Goal: Download file/media

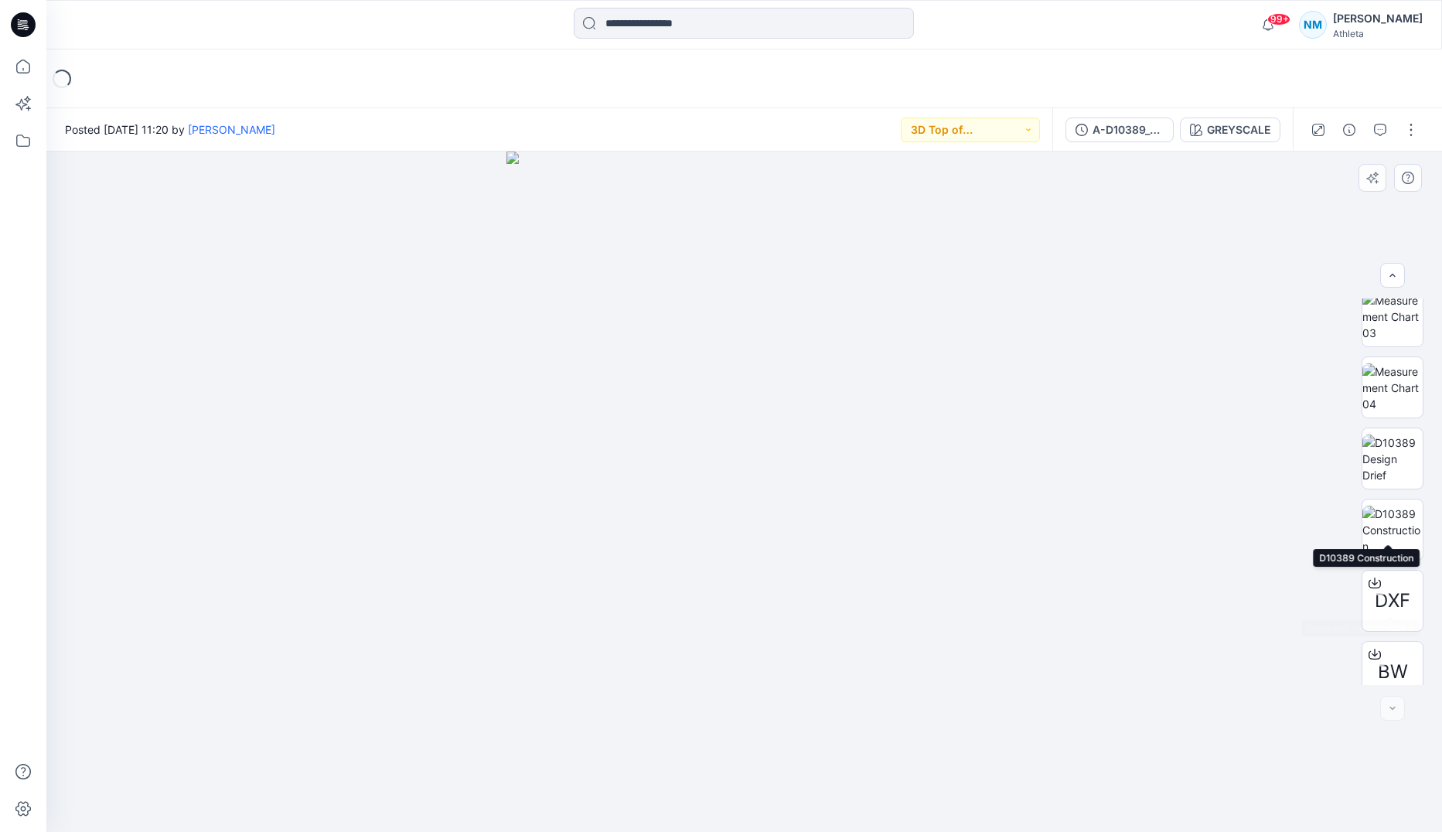
scroll to position [671, 0]
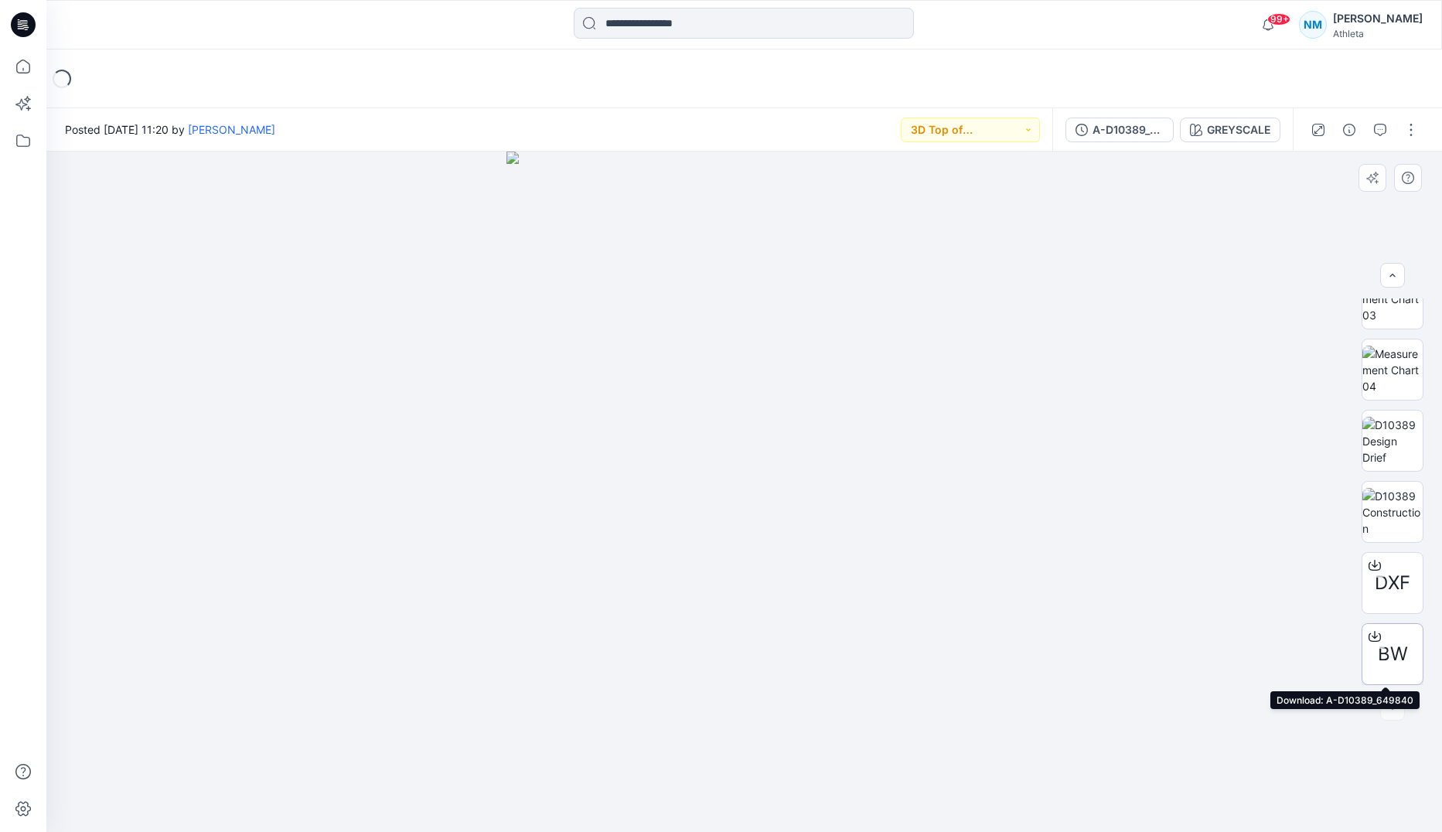
click at [1394, 651] on span "BW" at bounding box center [1393, 654] width 30 height 28
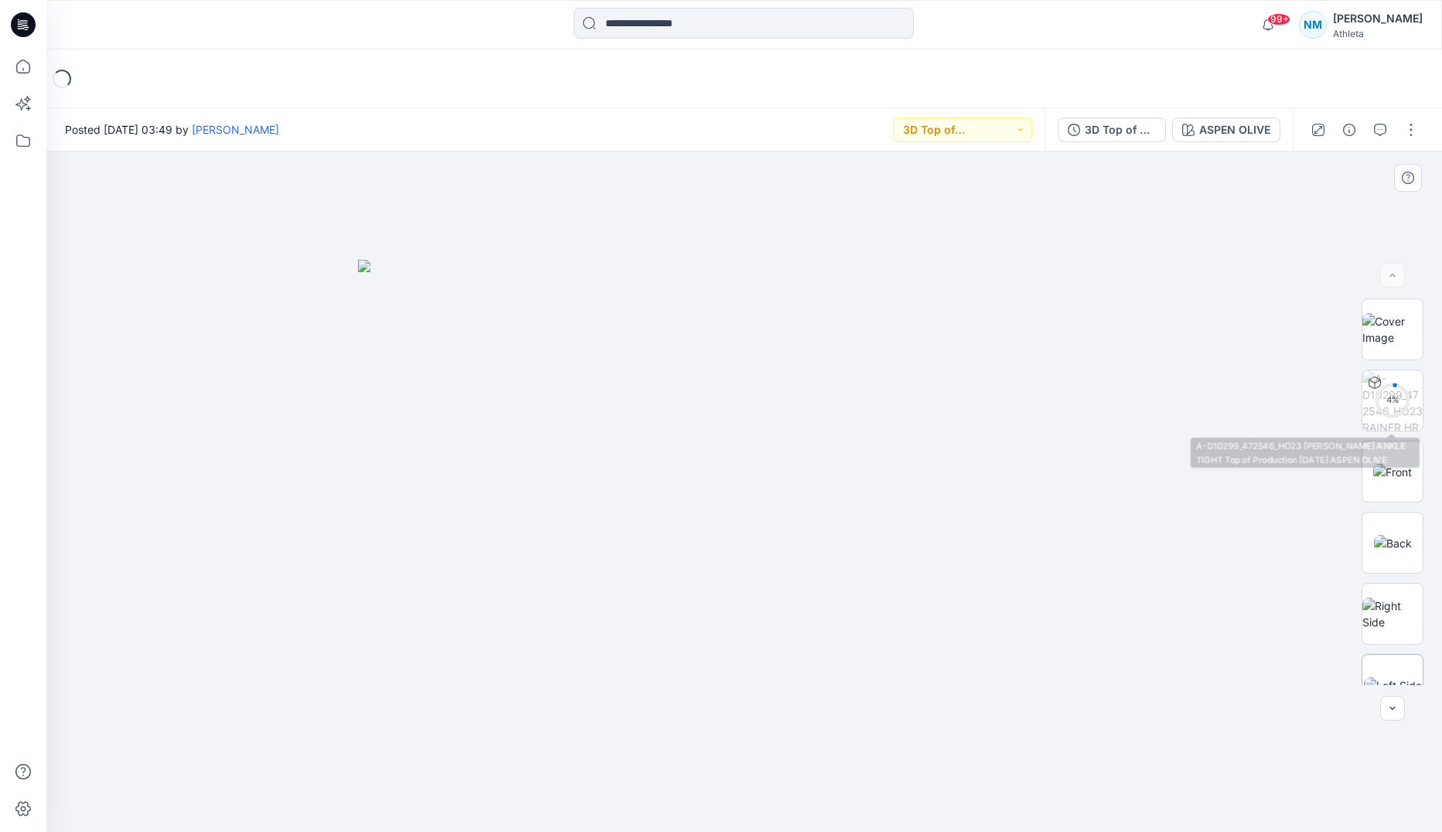
scroll to position [244, 0]
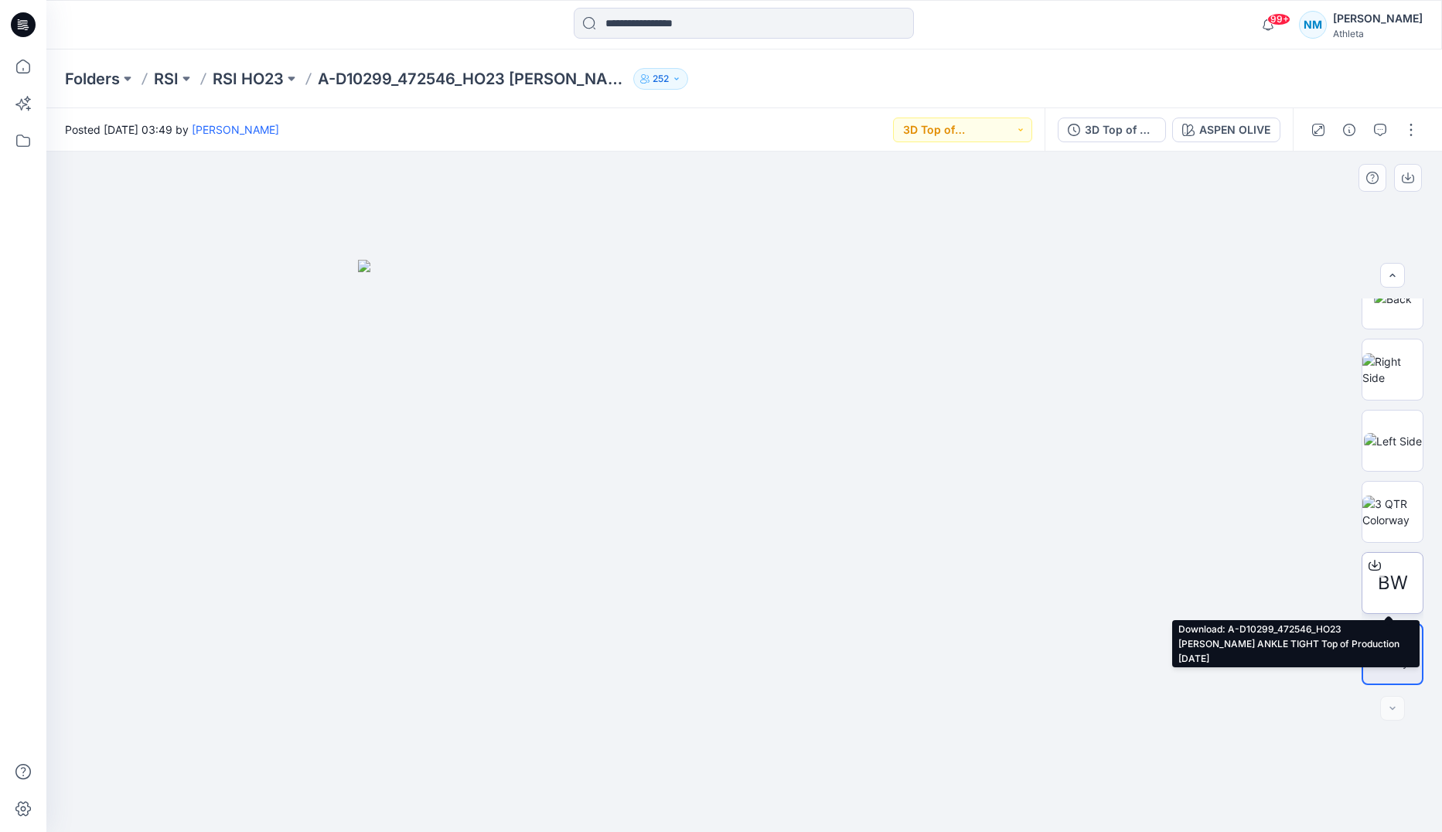
click at [1389, 583] on span "BW" at bounding box center [1393, 583] width 30 height 28
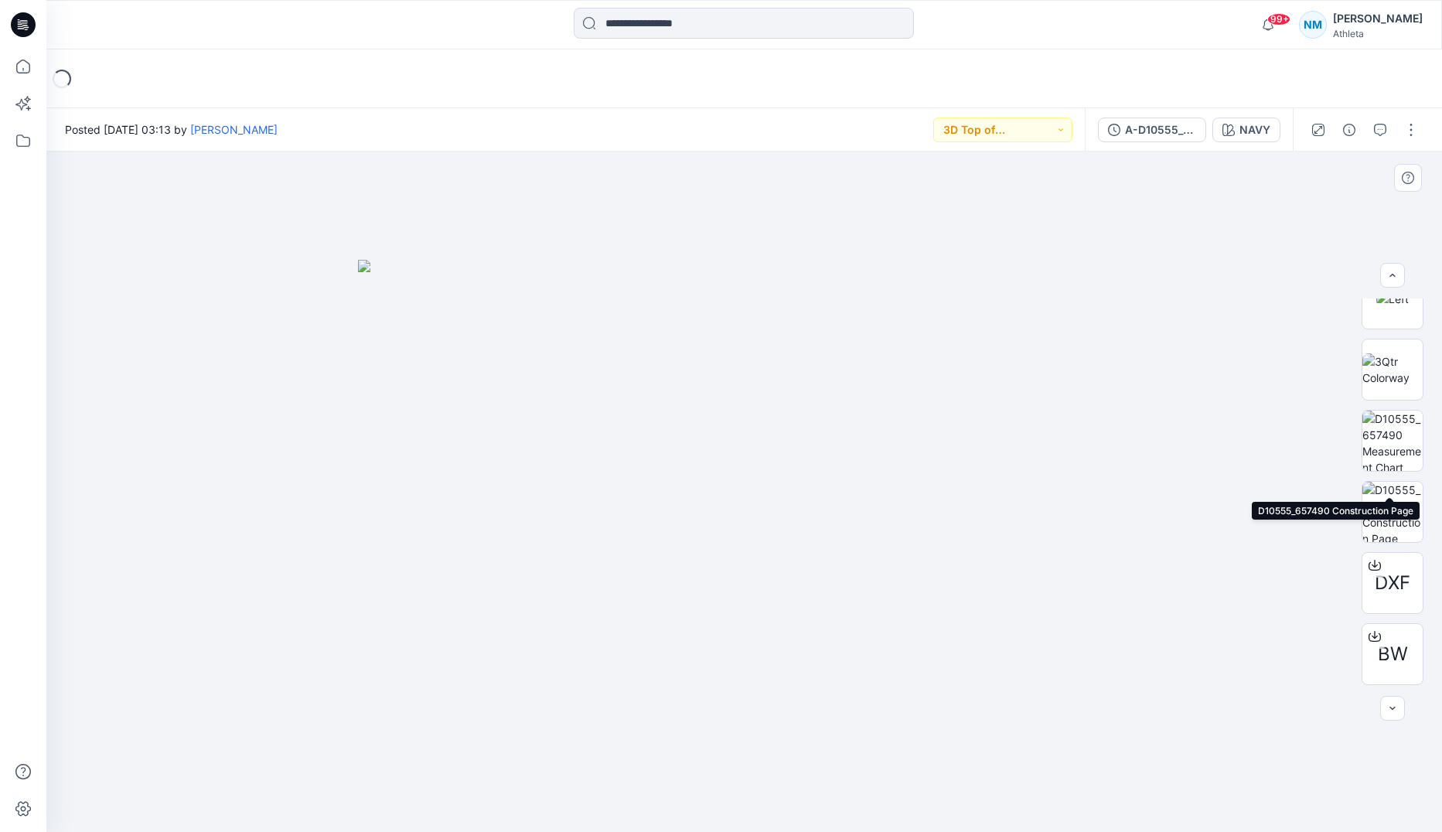
scroll to position [458, 0]
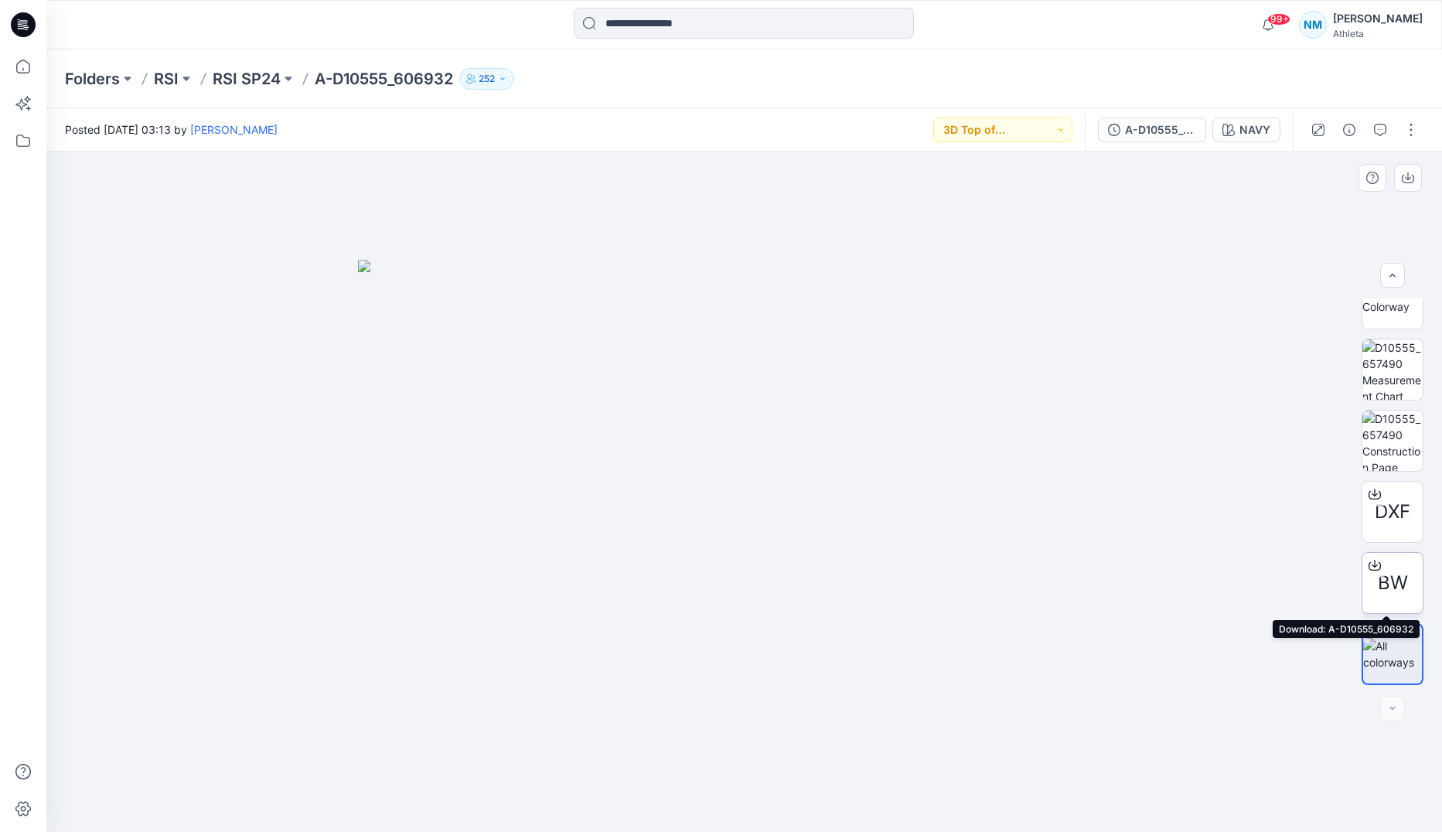
click at [1396, 579] on span "BW" at bounding box center [1393, 583] width 30 height 28
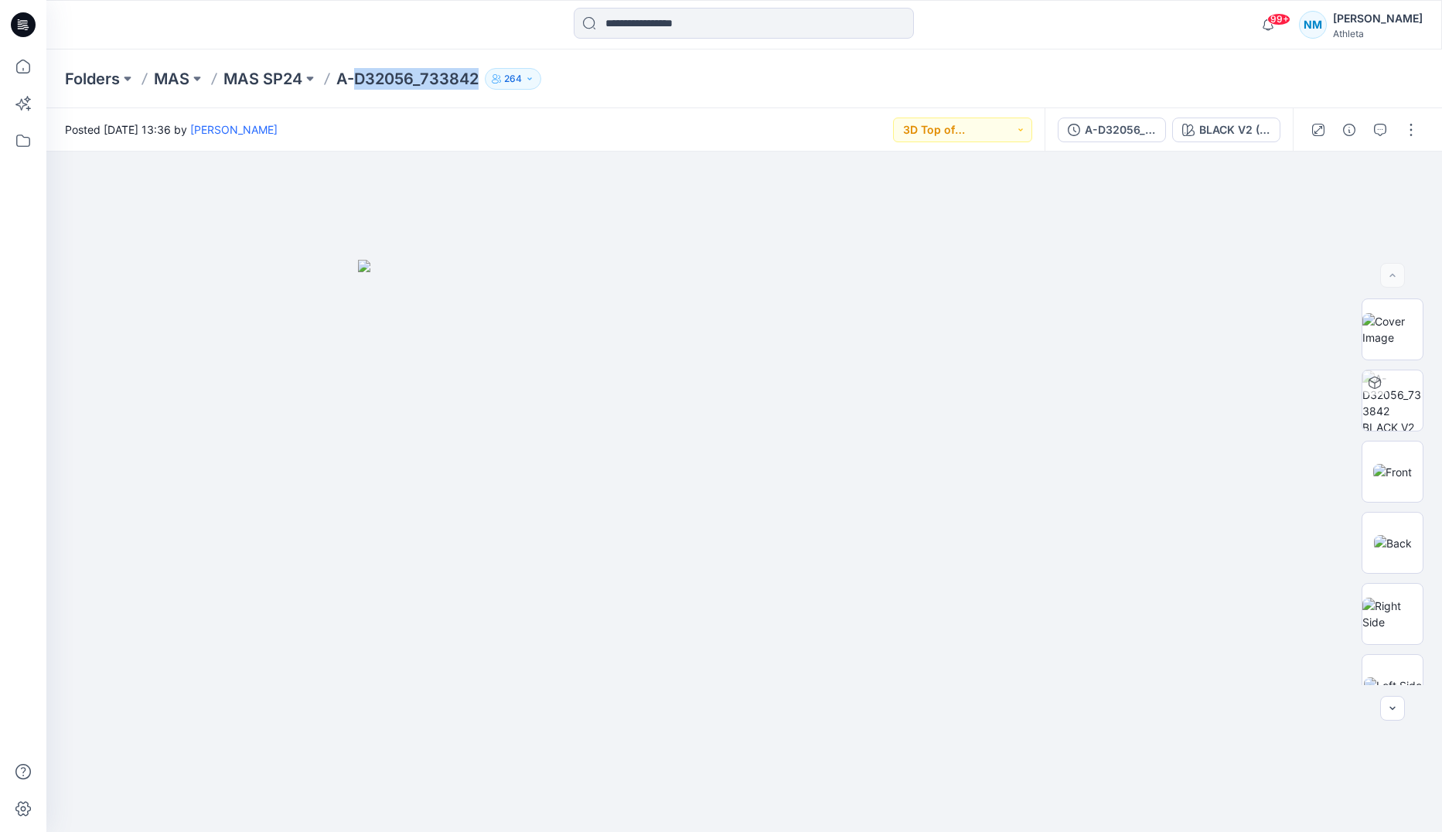
drag, startPoint x: 356, startPoint y: 77, endPoint x: 479, endPoint y: 80, distance: 122.2
click at [479, 80] on p "A-D32056_733842" at bounding box center [407, 79] width 142 height 22
copy p "D32056_733842"
click at [691, 25] on input at bounding box center [744, 23] width 340 height 31
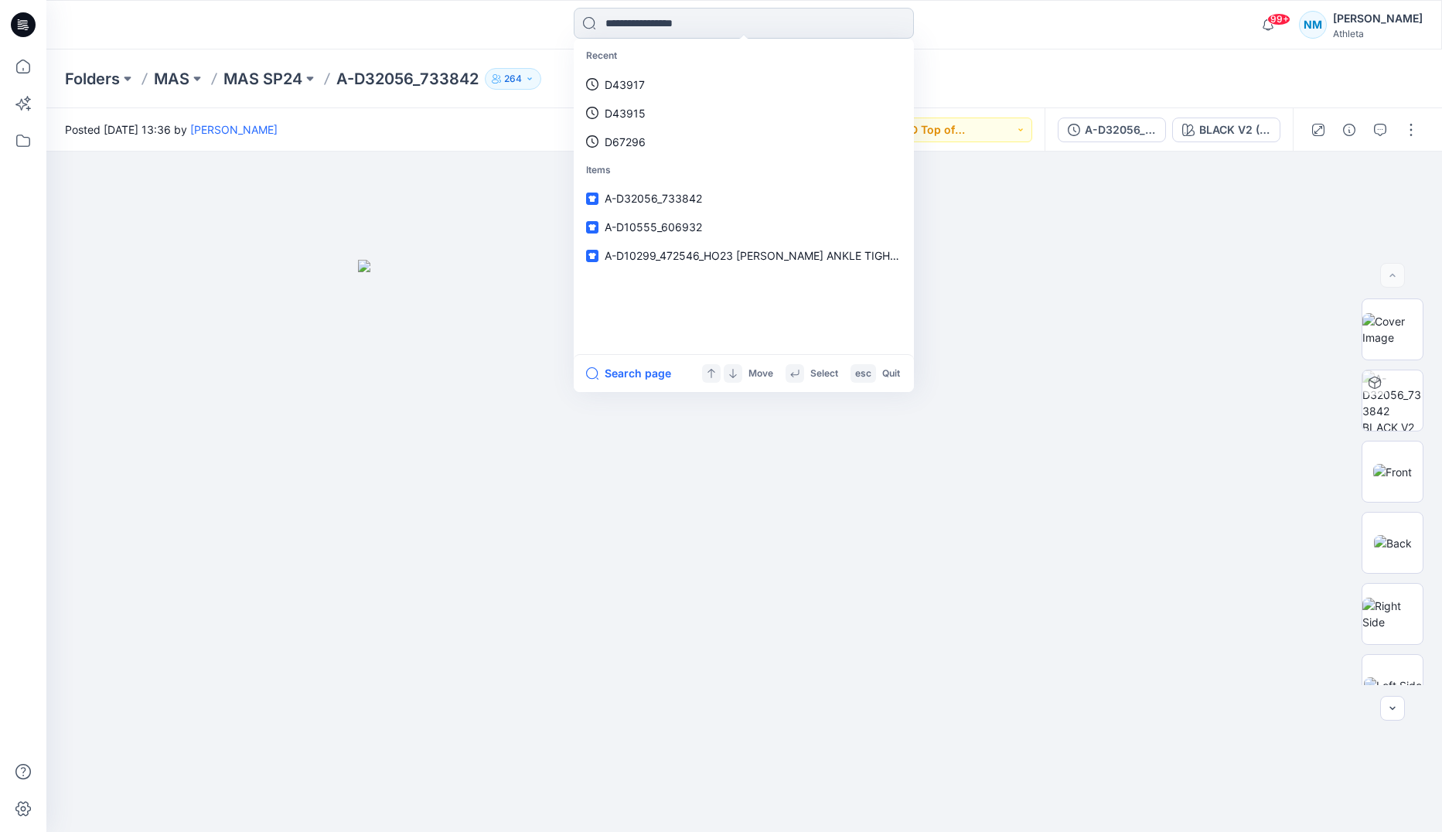
paste input "**********"
type input "**********"
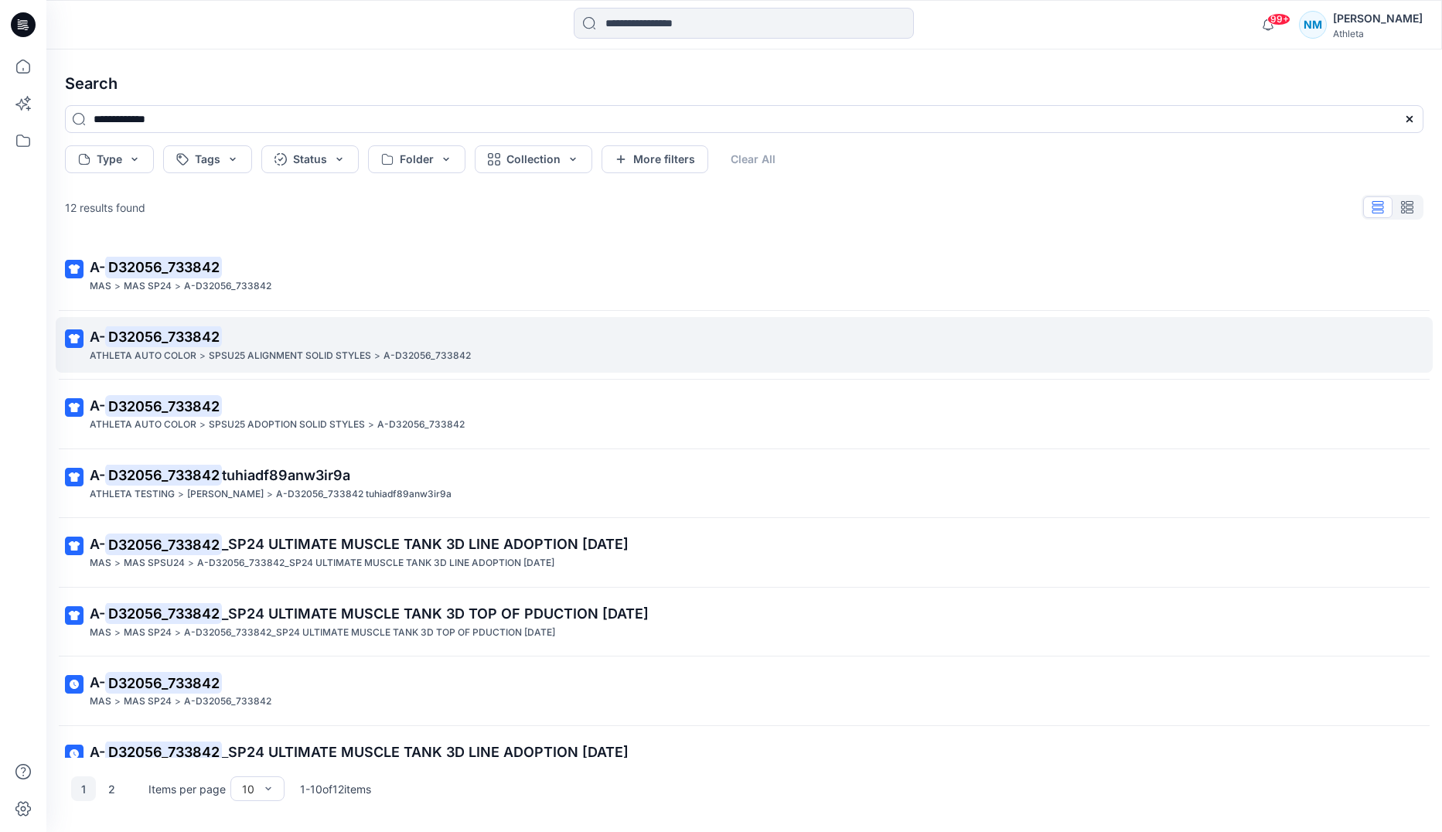
click at [198, 335] on mark "D32056_733842" at bounding box center [163, 336] width 117 height 22
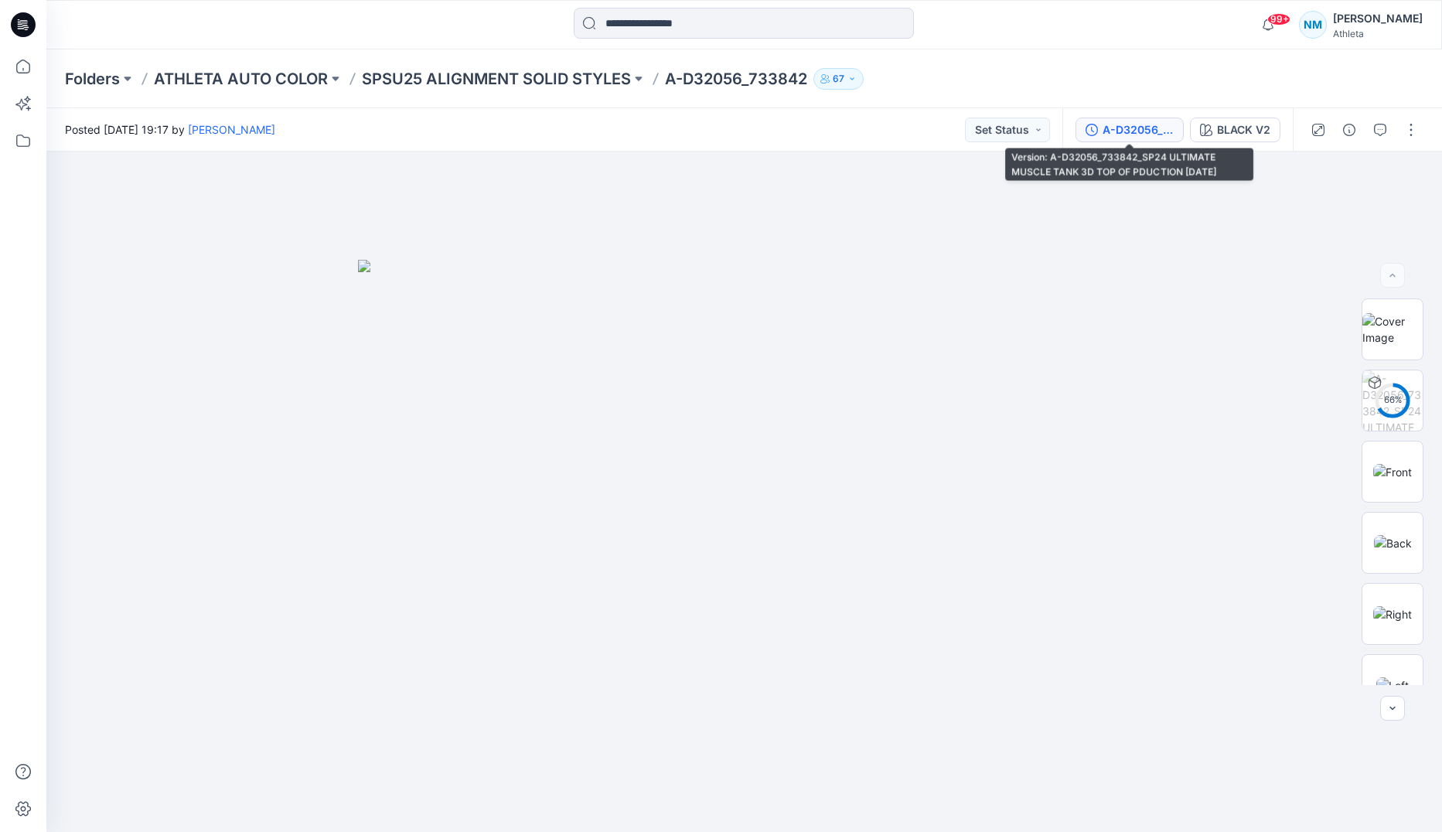
click at [1127, 128] on div "A-D32056_733842_SP24 ULTIMATE MUSCLE TANK 3D TOP OF PDUCTION [DATE]" at bounding box center [1138, 129] width 71 height 17
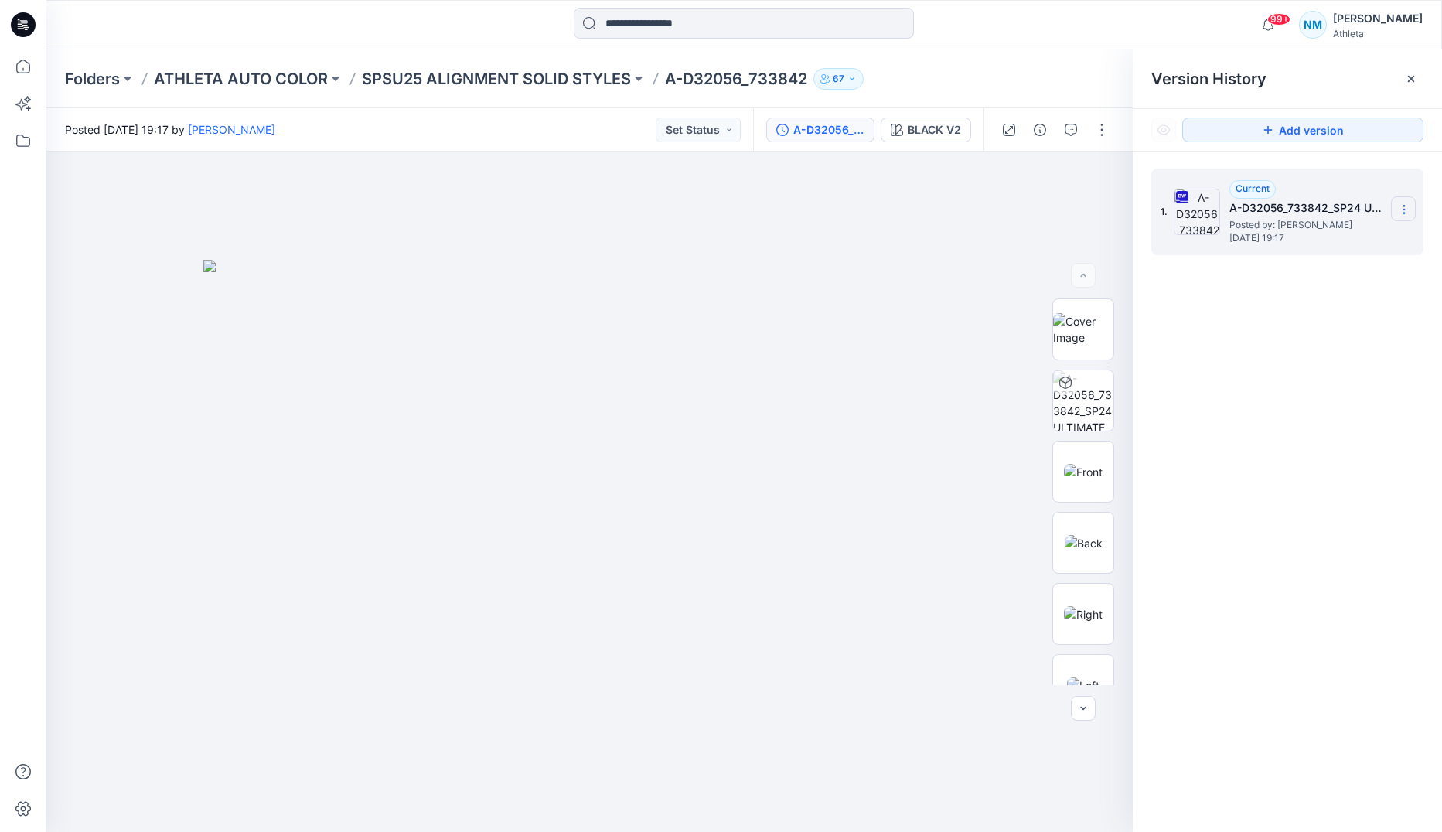
click at [1408, 210] on icon at bounding box center [1404, 209] width 12 height 12
click at [1352, 241] on span "Download Source BW File" at bounding box center [1325, 239] width 129 height 19
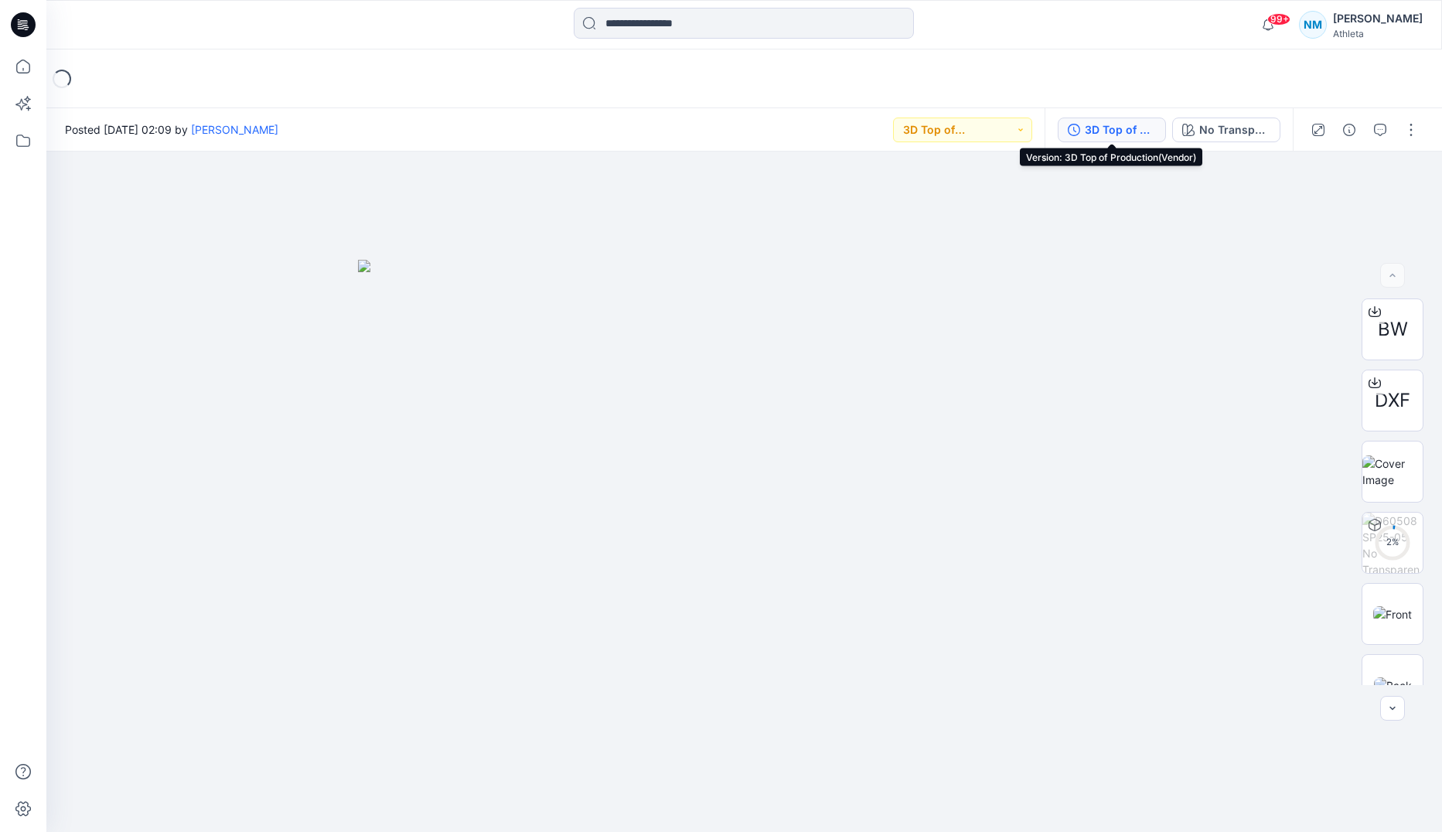
click at [1124, 118] on button "3D Top of Production(Vendor)" at bounding box center [1112, 130] width 108 height 25
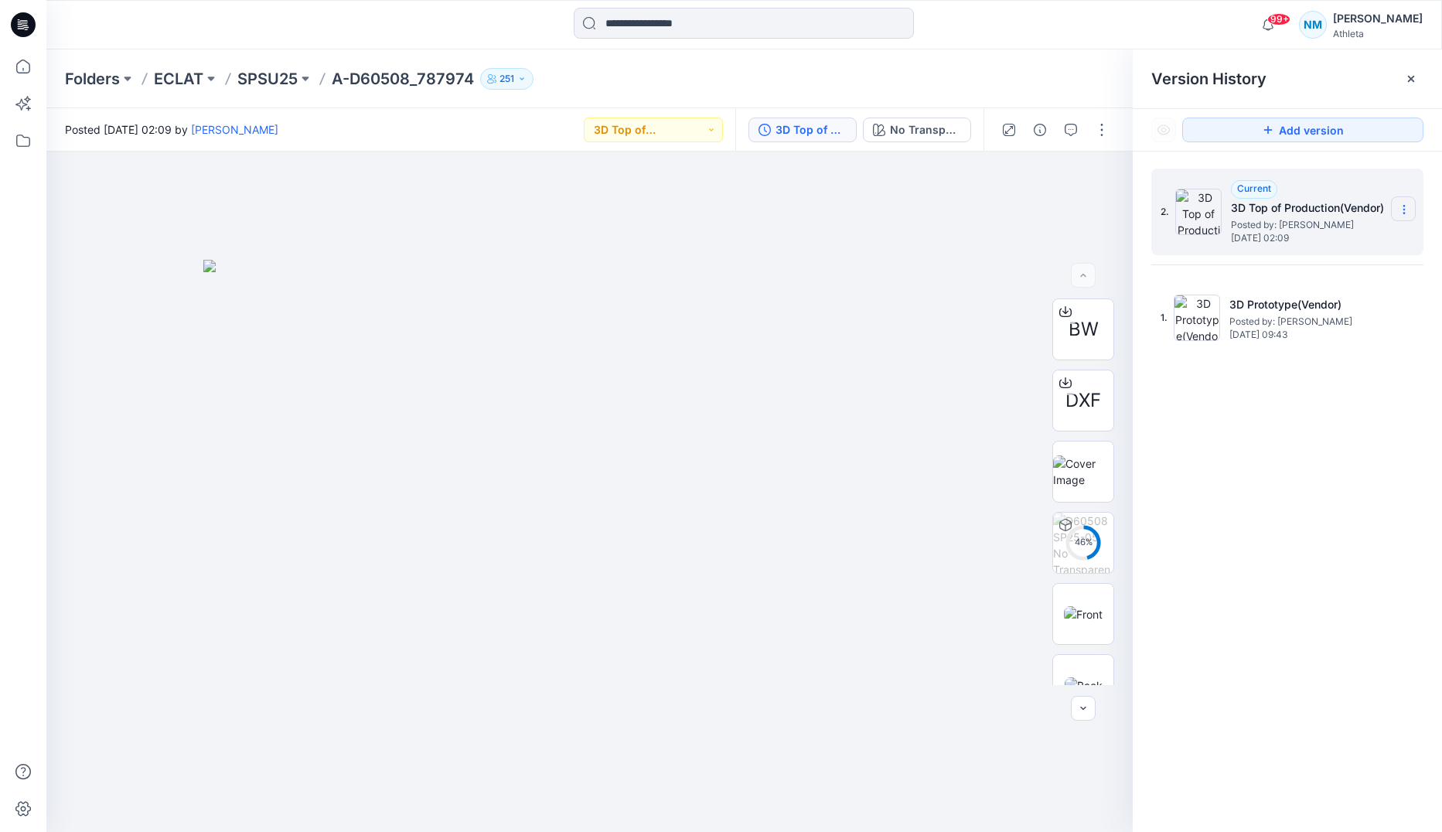
click at [1405, 207] on icon at bounding box center [1404, 209] width 12 height 12
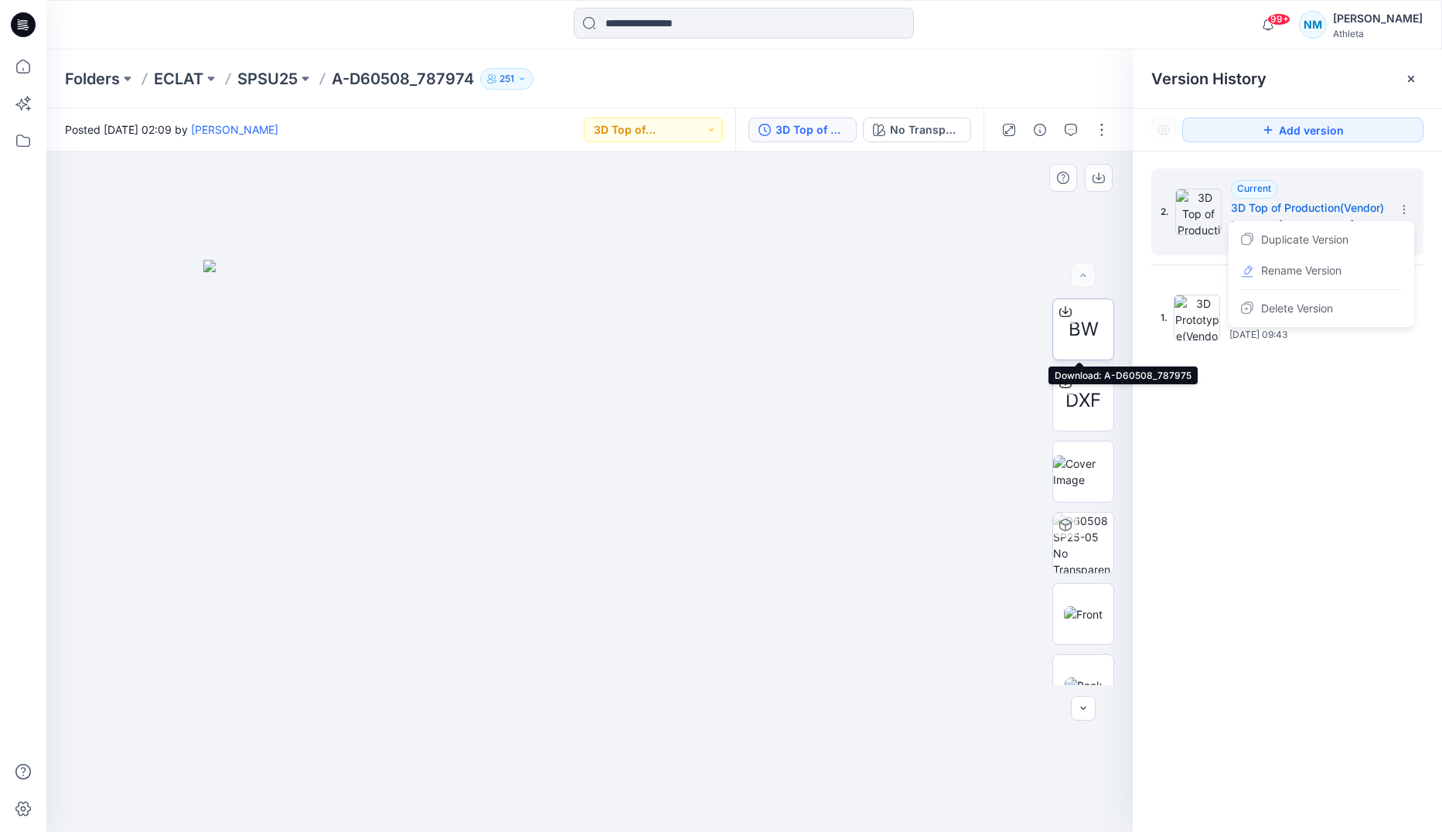
click at [1080, 319] on span "BW" at bounding box center [1083, 329] width 30 height 28
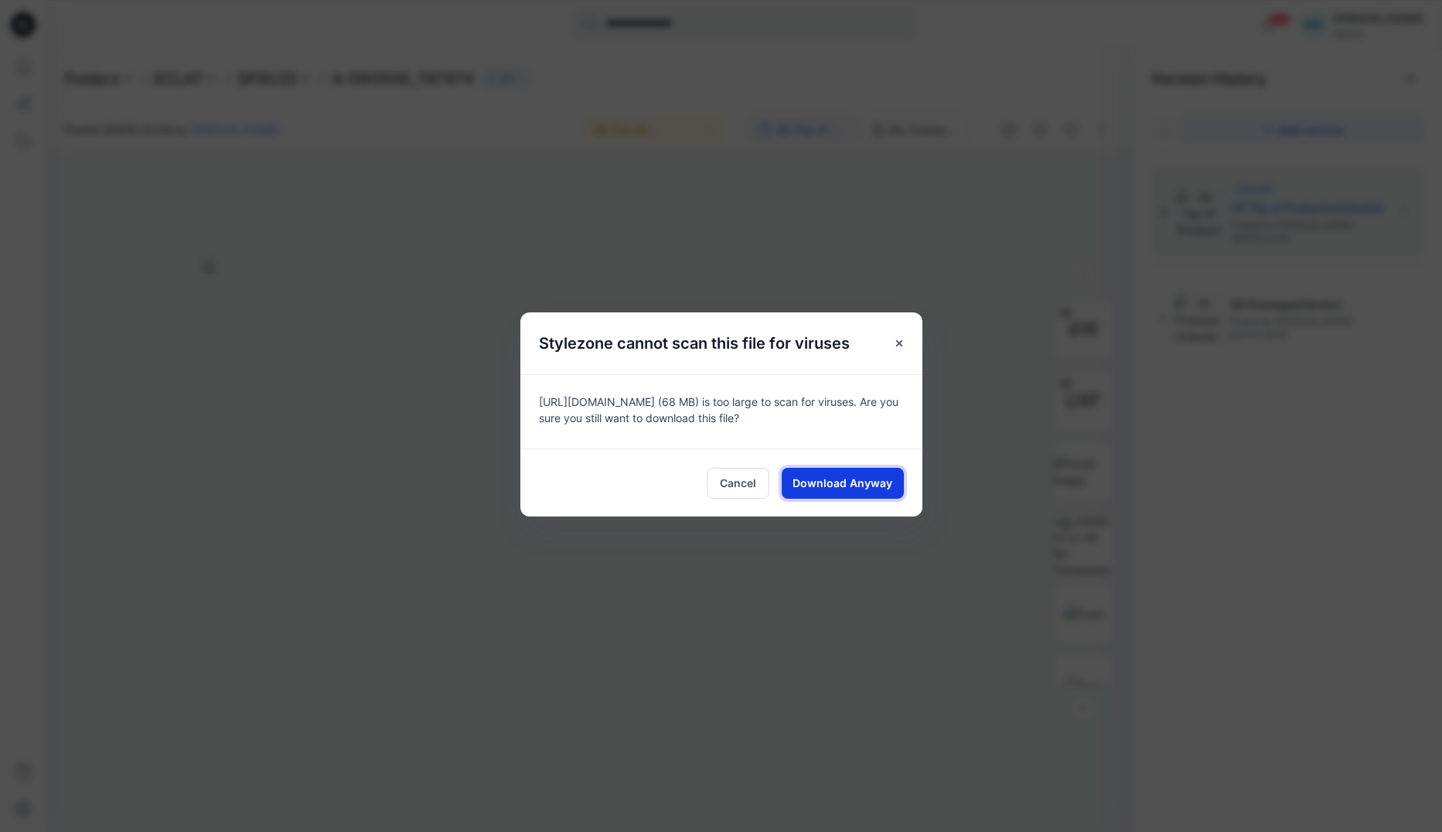
click at [840, 474] on button "Download Anyway" at bounding box center [843, 483] width 122 height 31
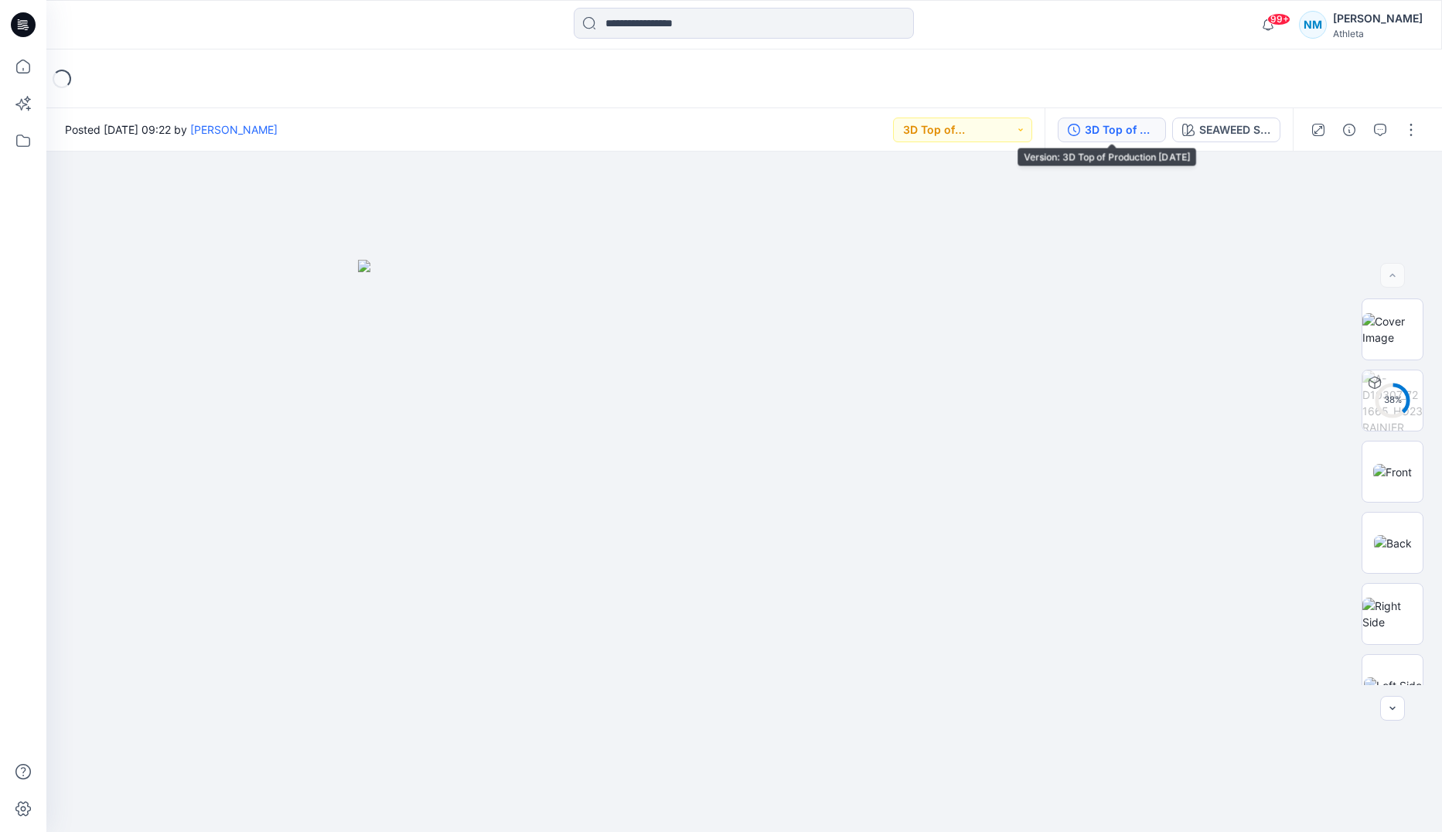
click at [1106, 120] on button "3D Top of Production [DATE]" at bounding box center [1112, 130] width 108 height 25
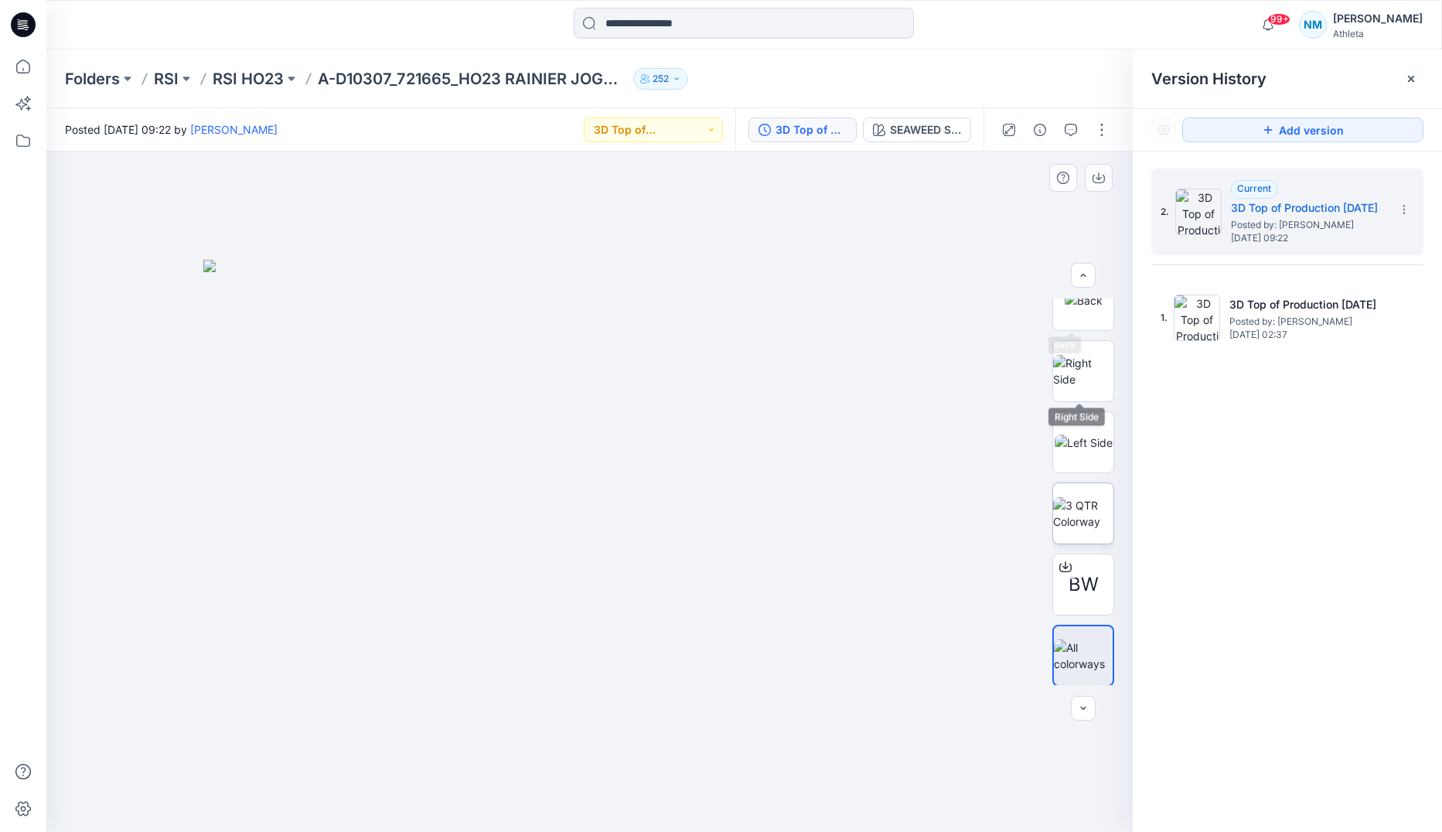
scroll to position [244, 0]
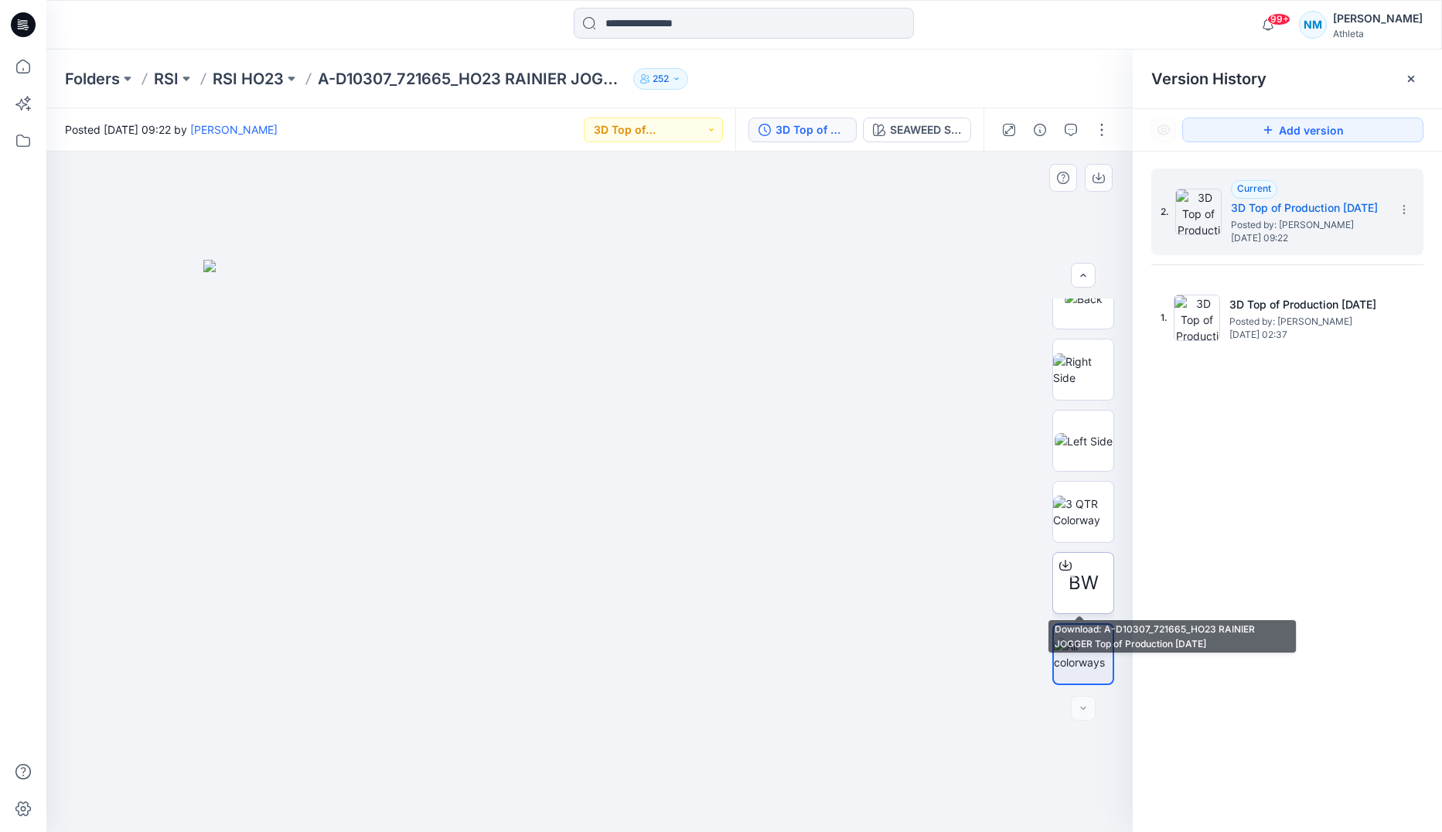
click at [1075, 577] on span "BW" at bounding box center [1083, 583] width 30 height 28
